Goal: Check status: Check status

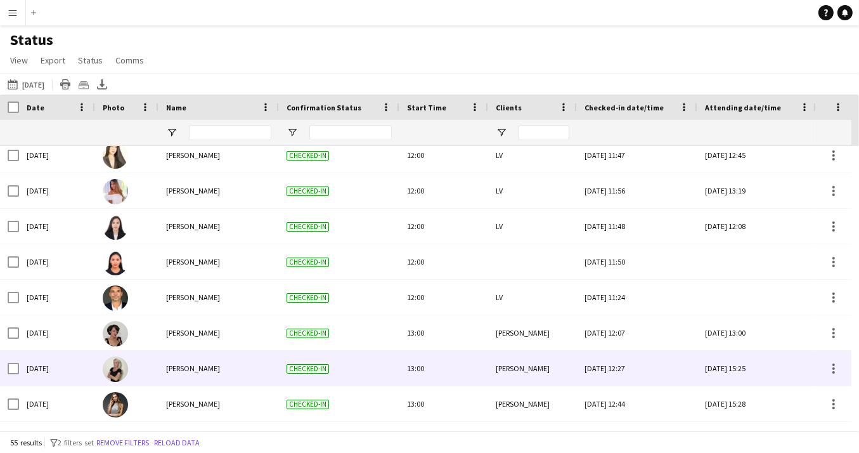
scroll to position [1046, 0]
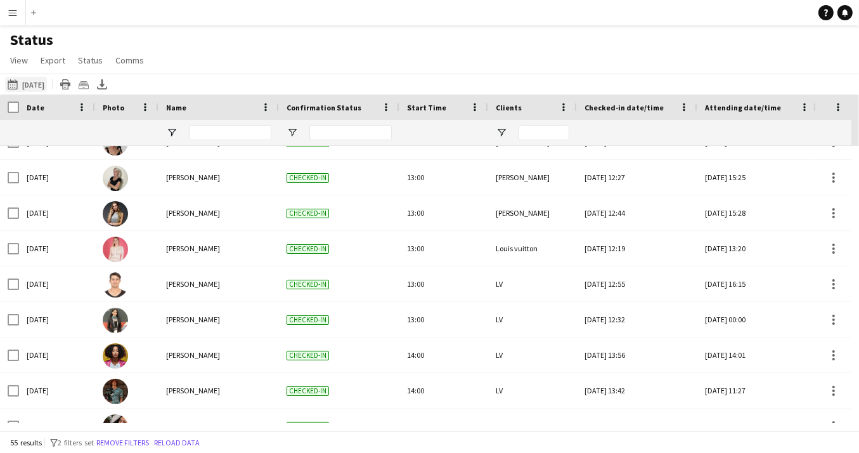
click at [16, 86] on app-icon "[DATE] to [DATE]" at bounding box center [15, 84] width 15 height 10
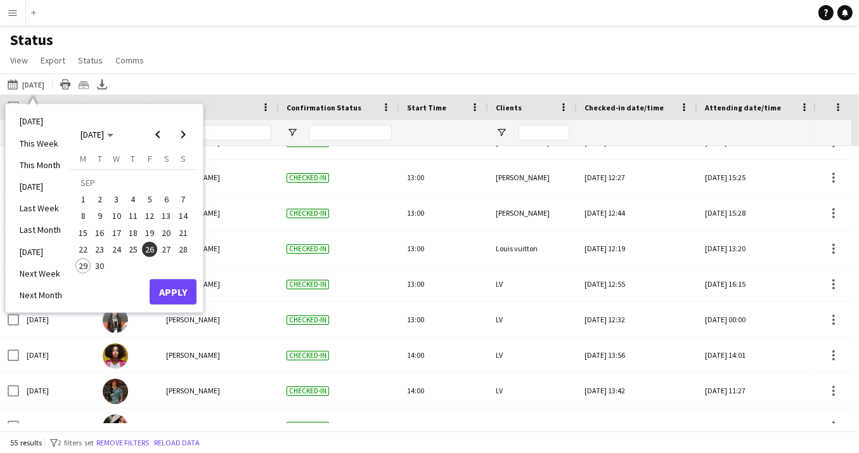
click at [164, 249] on span "27" at bounding box center [166, 249] width 15 height 15
click at [178, 292] on button "Apply" at bounding box center [173, 291] width 47 height 25
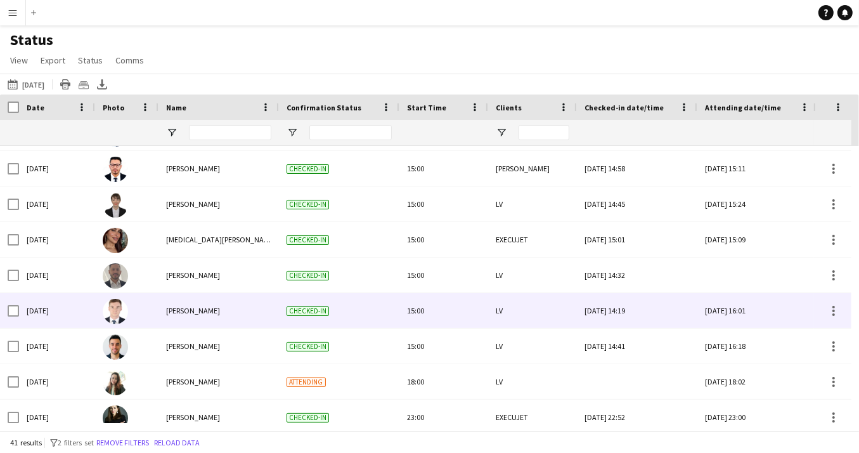
scroll to position [1178, 0]
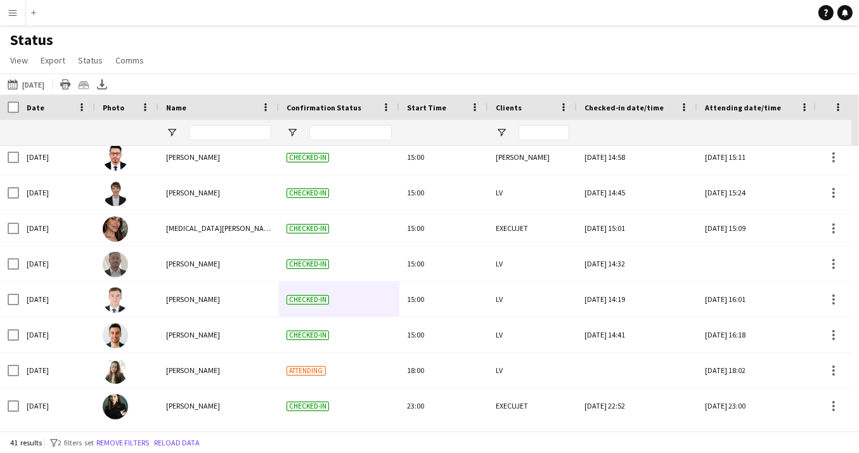
drag, startPoint x: 337, startPoint y: 331, endPoint x: 226, endPoint y: 260, distance: 131.7
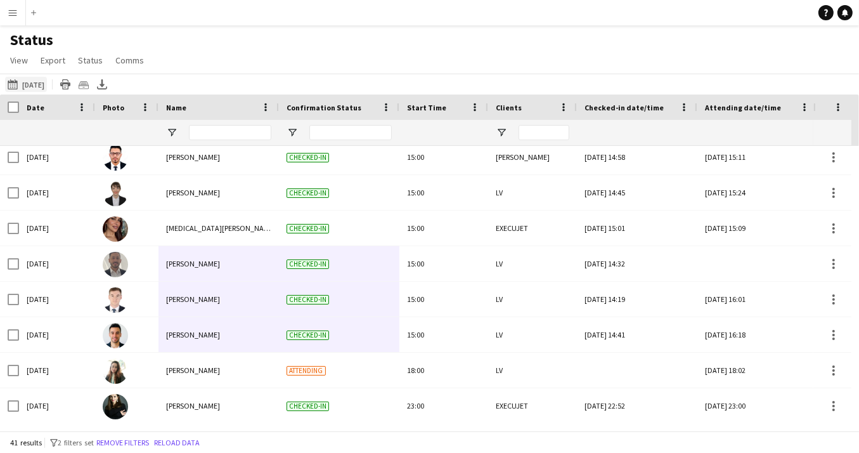
click at [17, 86] on app-icon "[DATE] to [DATE]" at bounding box center [15, 84] width 15 height 10
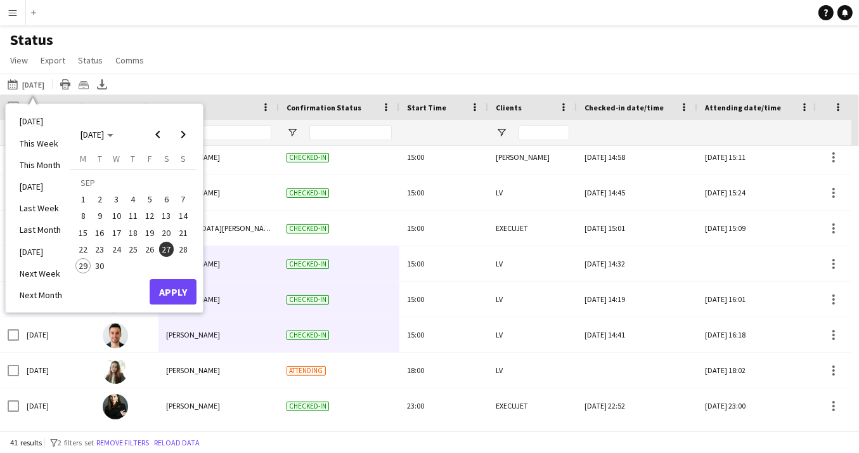
click at [183, 249] on span "28" at bounding box center [183, 249] width 15 height 15
click at [177, 296] on button "Apply" at bounding box center [173, 291] width 47 height 25
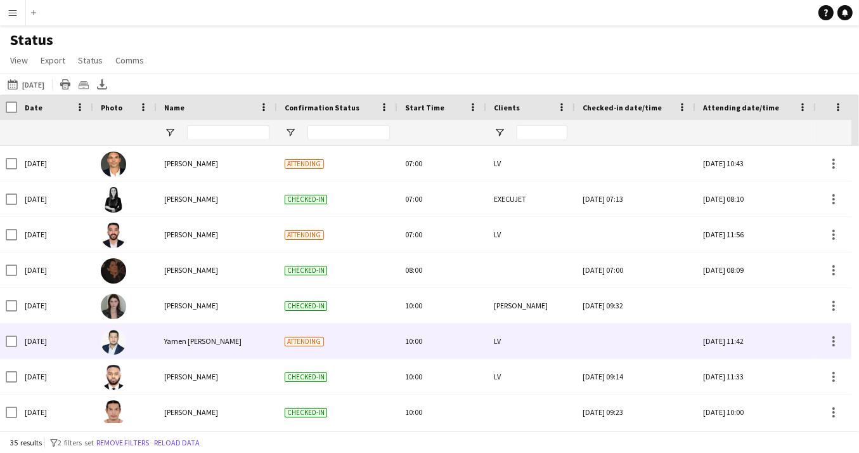
scroll to position [52, 0]
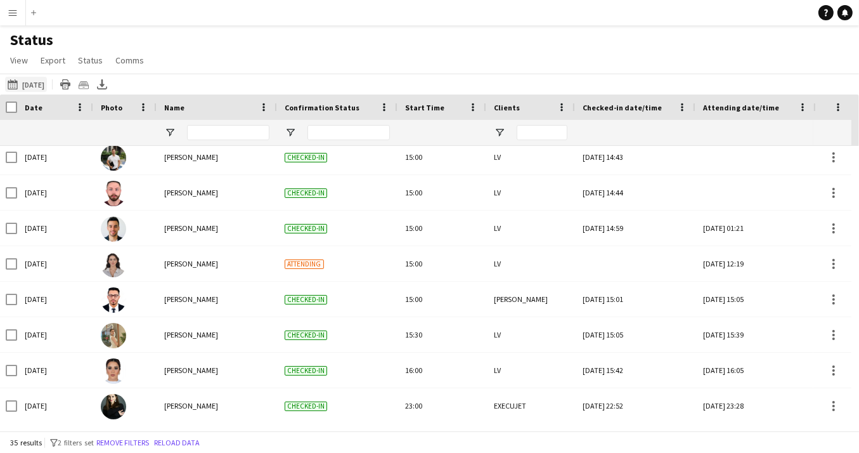
click at [13, 83] on app-icon "[DATE] to [DATE]" at bounding box center [15, 84] width 15 height 10
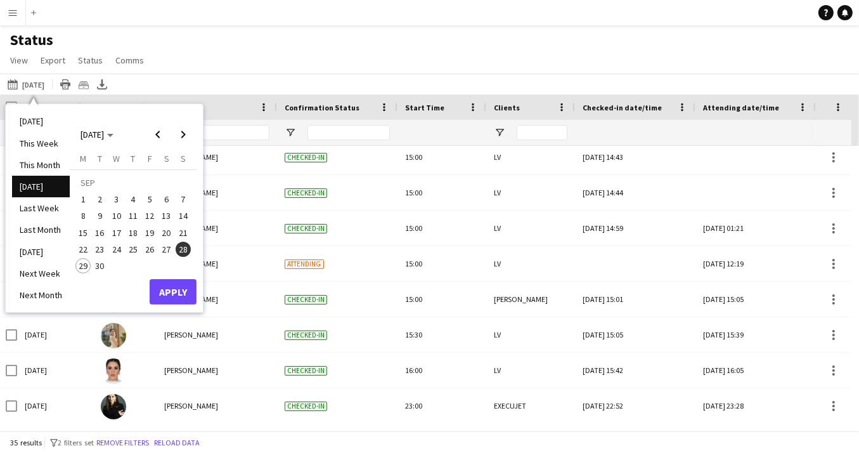
click at [83, 268] on span "29" at bounding box center [82, 265] width 15 height 15
click at [161, 295] on button "Apply" at bounding box center [173, 291] width 47 height 25
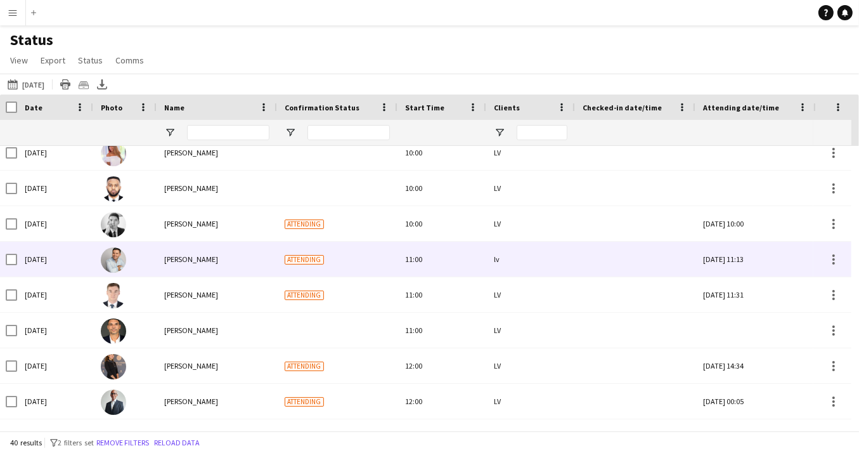
scroll to position [82, 0]
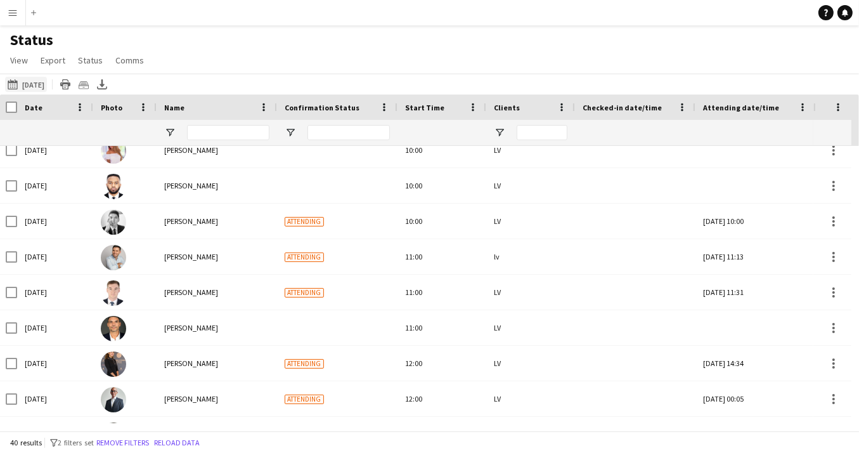
click at [15, 88] on app-icon "[DATE] to [DATE]" at bounding box center [15, 84] width 15 height 10
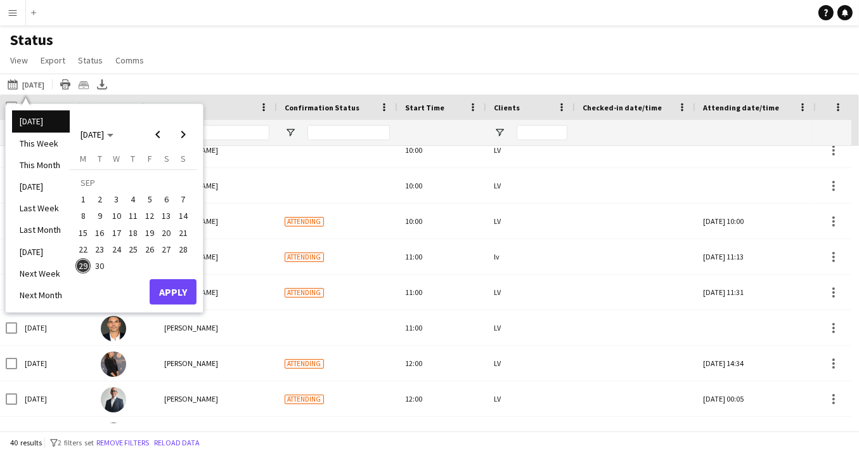
click at [184, 247] on span "28" at bounding box center [183, 249] width 15 height 15
click at [174, 291] on button "Apply" at bounding box center [173, 291] width 47 height 25
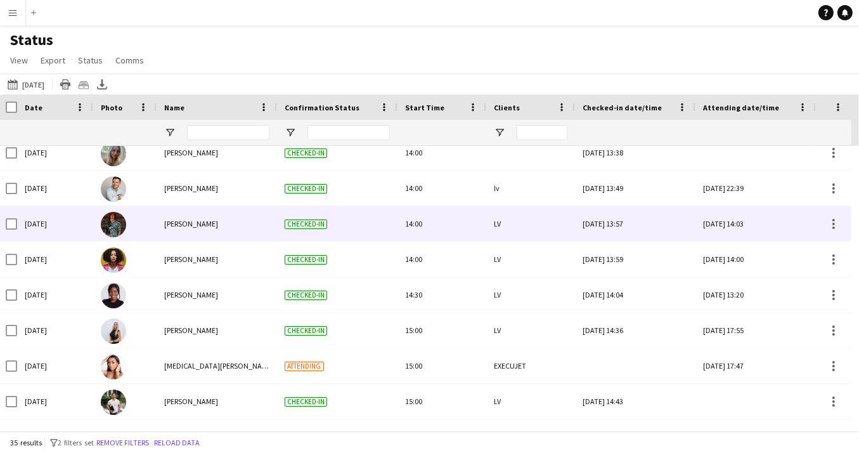
scroll to position [397, 0]
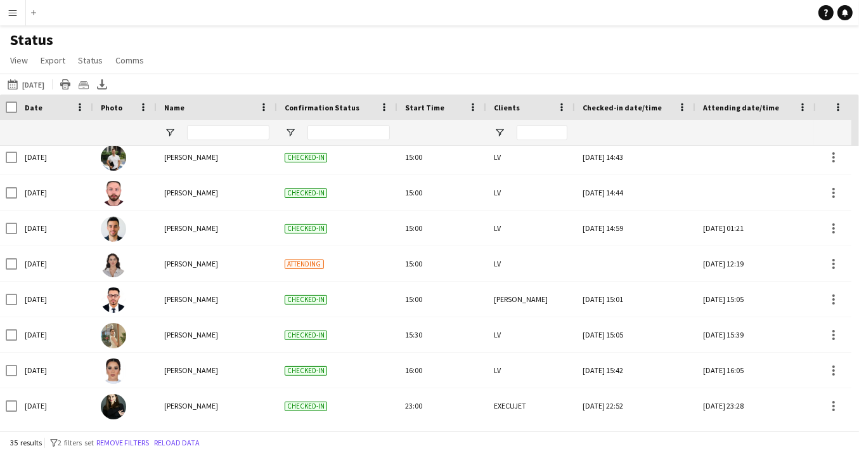
click at [8, 16] on app-icon "Menu" at bounding box center [13, 13] width 10 height 10
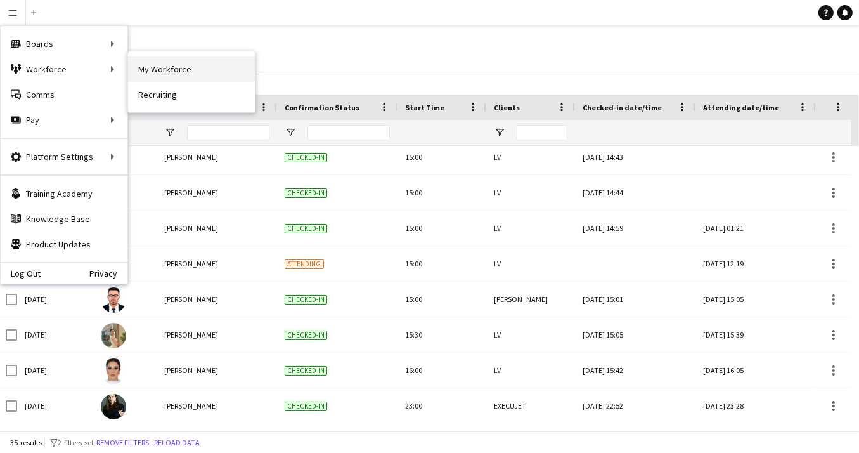
click at [165, 62] on link "My Workforce" at bounding box center [191, 68] width 127 height 25
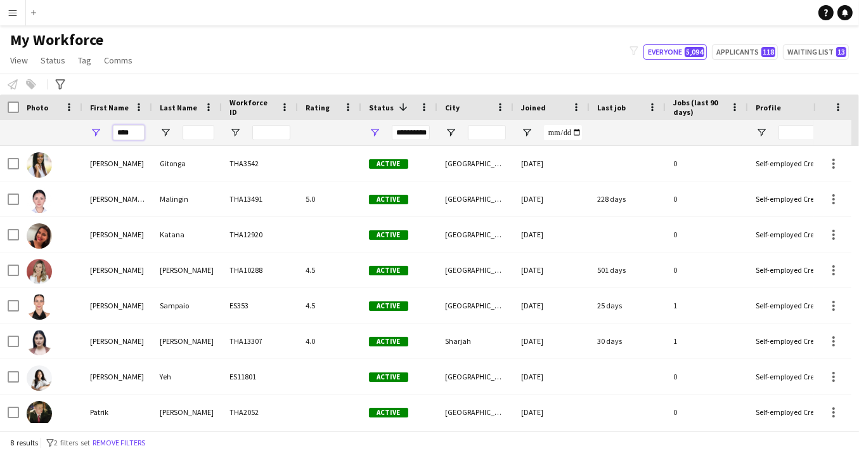
click at [136, 131] on input "****" at bounding box center [129, 132] width 32 height 15
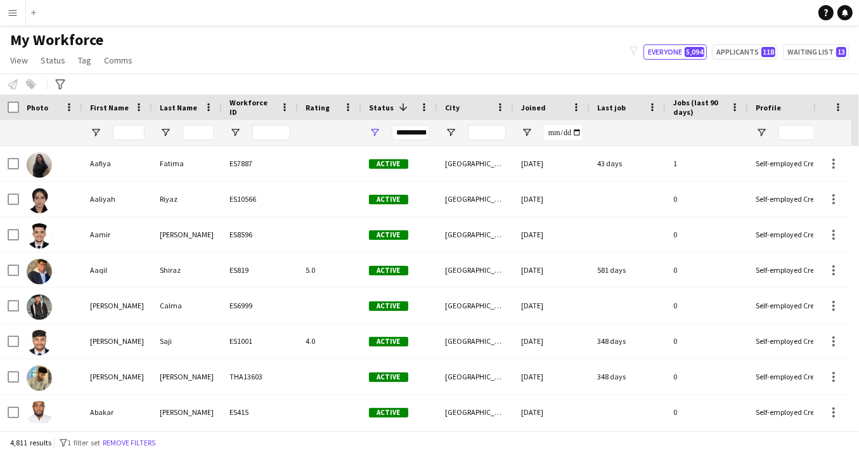
click at [11, 16] on app-icon "Menu" at bounding box center [13, 13] width 10 height 10
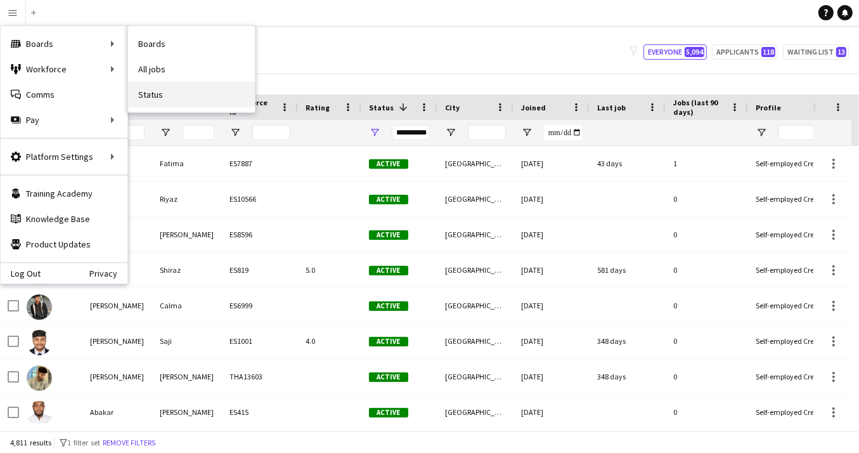
click at [148, 92] on link "Status" at bounding box center [191, 94] width 127 height 25
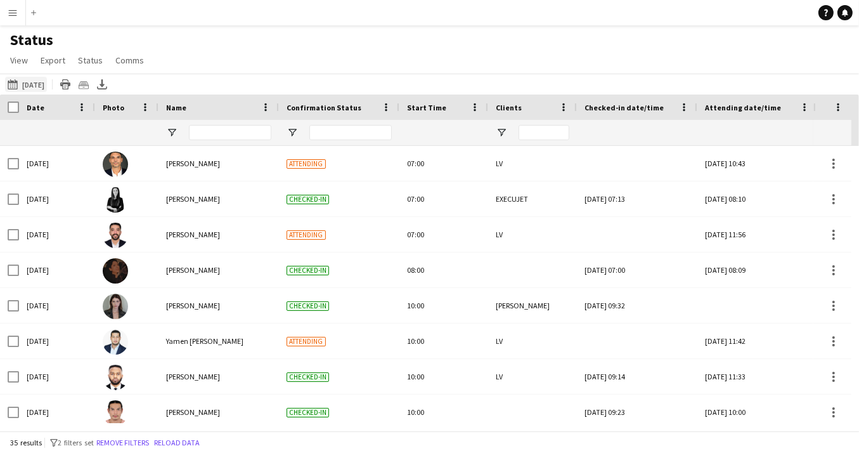
click at [11, 85] on app-icon "[DATE]" at bounding box center [15, 84] width 15 height 10
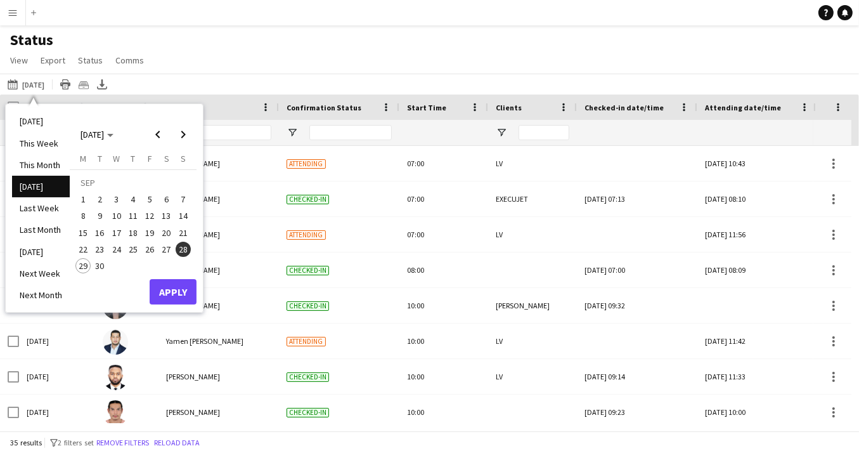
click at [84, 266] on span "29" at bounding box center [82, 265] width 15 height 15
click at [174, 290] on button "Apply" at bounding box center [173, 291] width 47 height 25
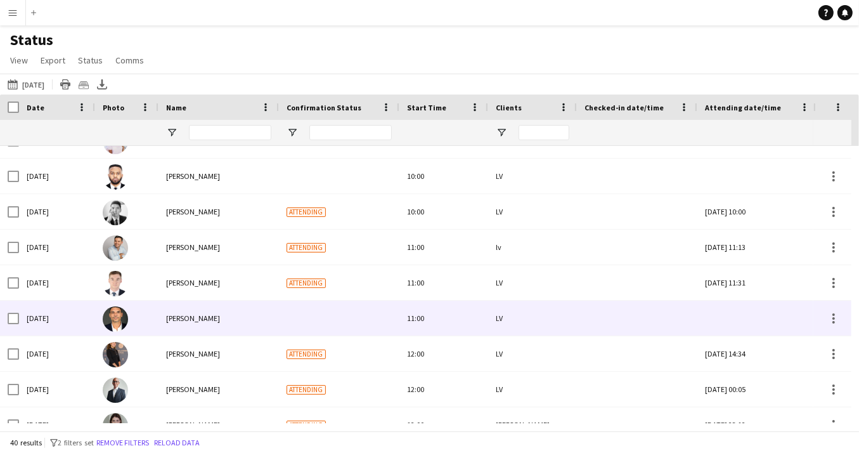
scroll to position [398, 0]
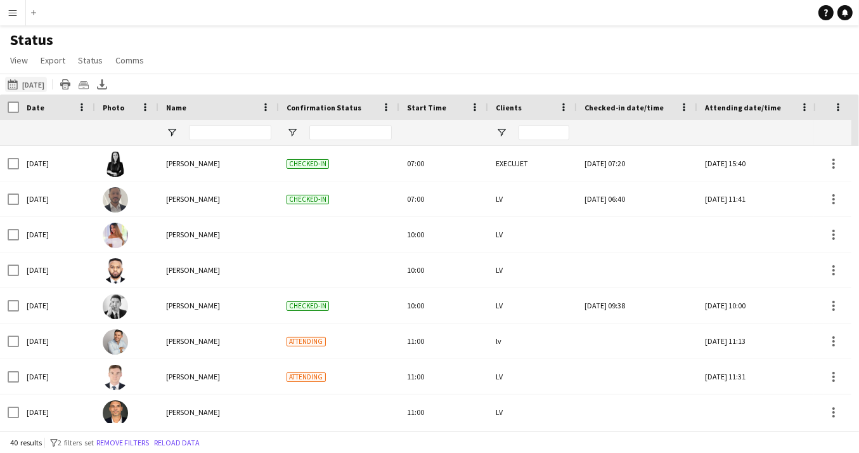
click at [11, 85] on app-icon "[DATE] to [DATE]" at bounding box center [15, 84] width 15 height 10
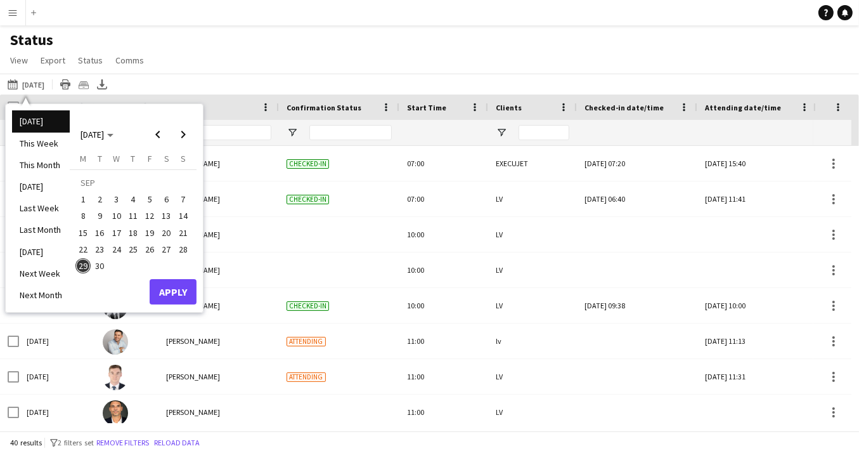
click at [185, 249] on span "28" at bounding box center [183, 249] width 15 height 15
click at [172, 289] on button "Apply" at bounding box center [173, 291] width 47 height 25
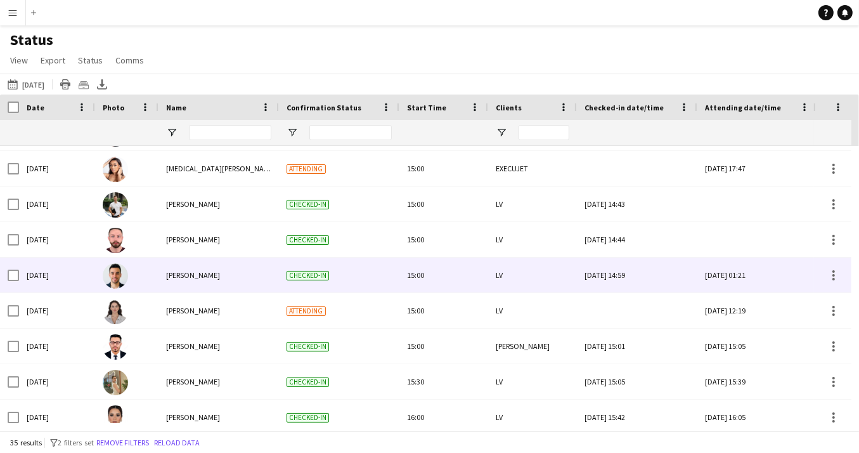
scroll to position [965, 0]
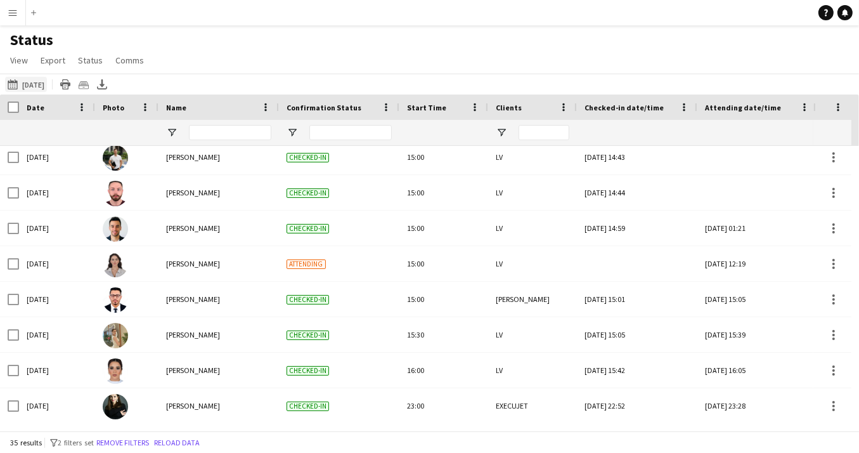
click at [13, 84] on app-icon "[DATE] to [DATE]" at bounding box center [15, 84] width 15 height 10
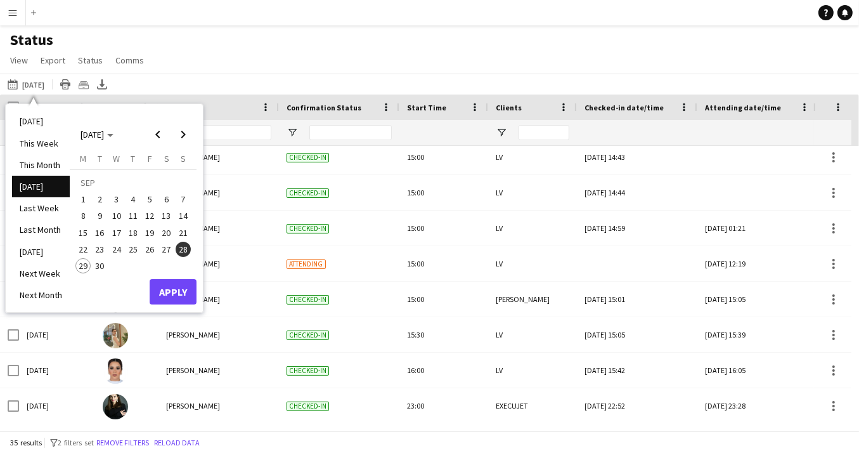
click at [82, 263] on span "29" at bounding box center [82, 265] width 15 height 15
click at [173, 295] on button "Apply" at bounding box center [173, 291] width 47 height 25
